Goal: Navigation & Orientation: Go to known website

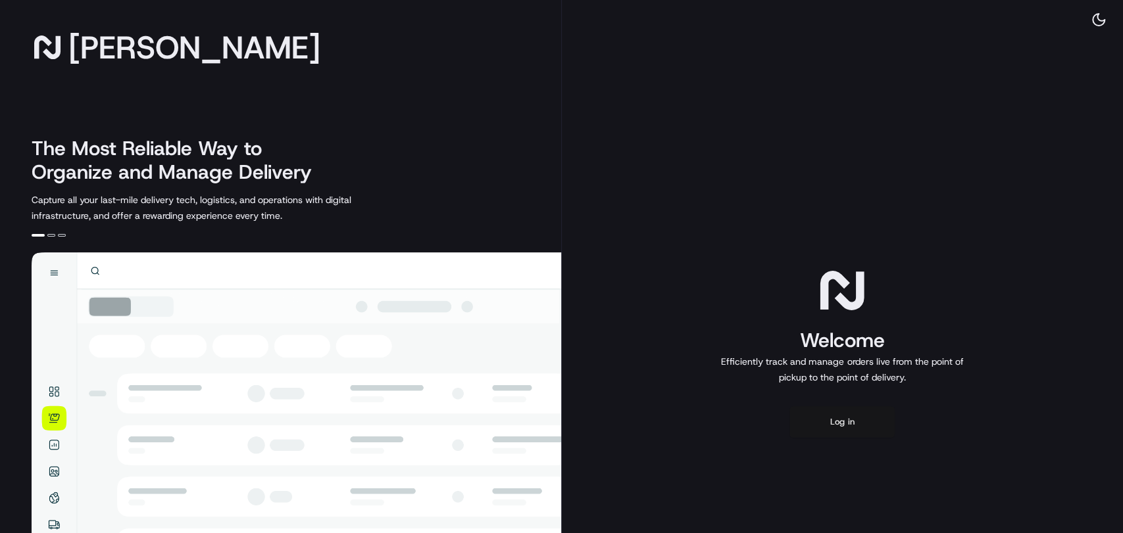
click at [857, 422] on button "Log in" at bounding box center [841, 422] width 105 height 32
